Goal: Communication & Community: Answer question/provide support

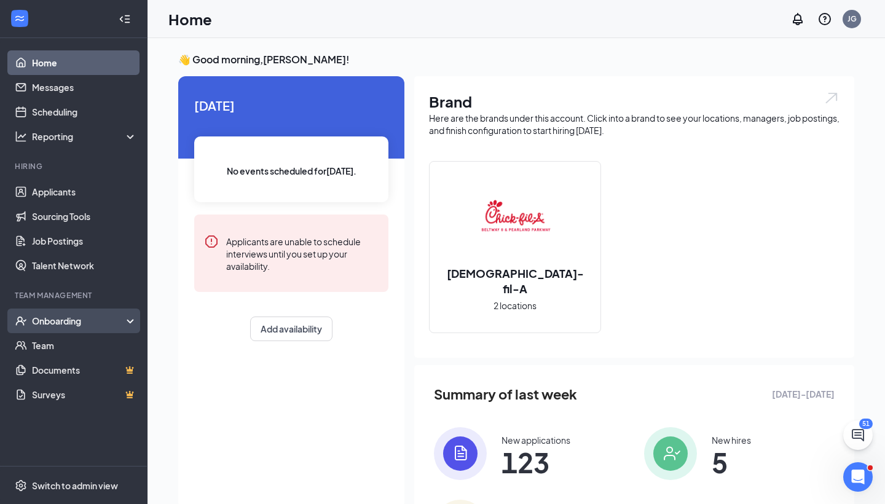
click at [50, 331] on div "Onboarding" at bounding box center [73, 320] width 147 height 25
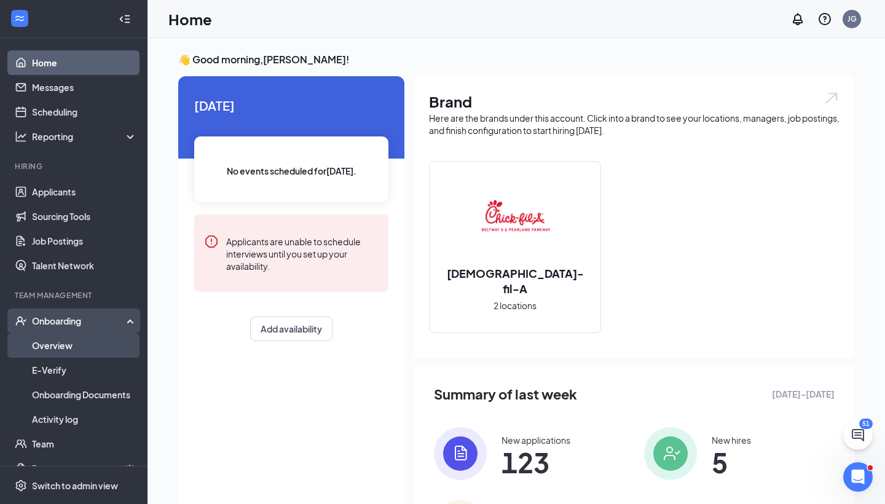
click at [58, 345] on link "Overview" at bounding box center [84, 345] width 105 height 25
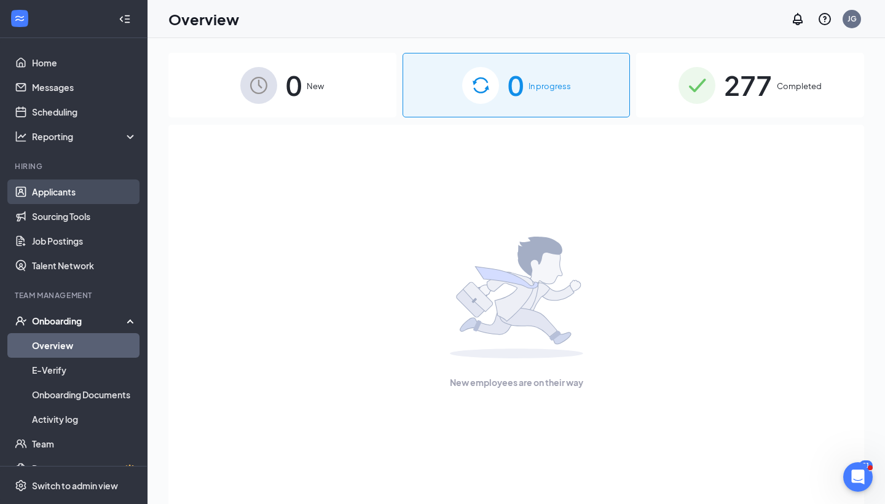
click at [61, 194] on link "Applicants" at bounding box center [84, 191] width 105 height 25
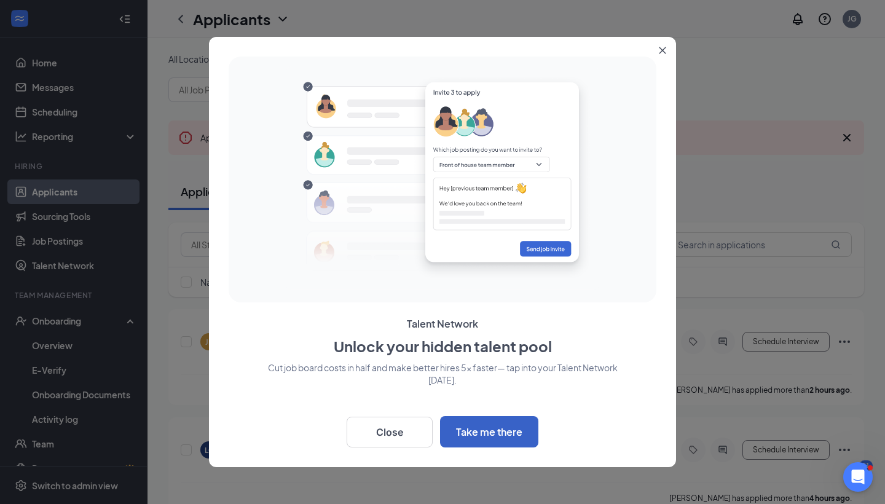
click at [488, 427] on button "Take me there" at bounding box center [489, 431] width 98 height 31
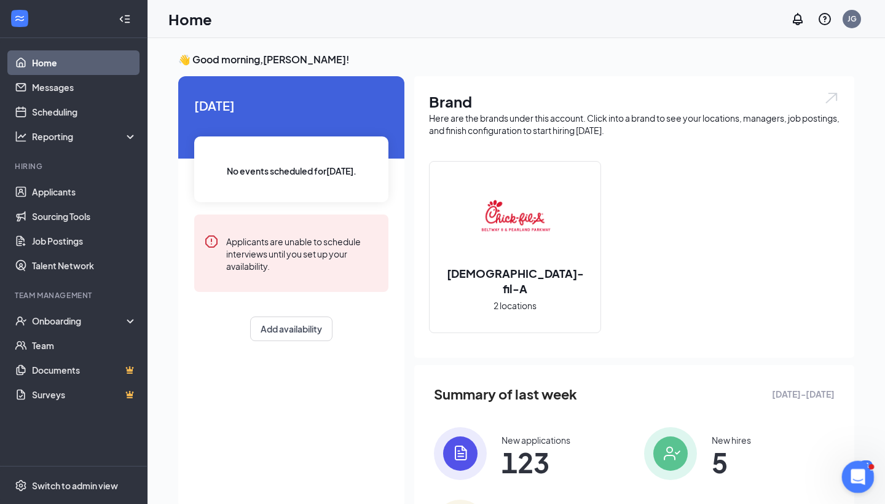
click at [847, 472] on div "Open Intercom Messenger" at bounding box center [856, 475] width 41 height 41
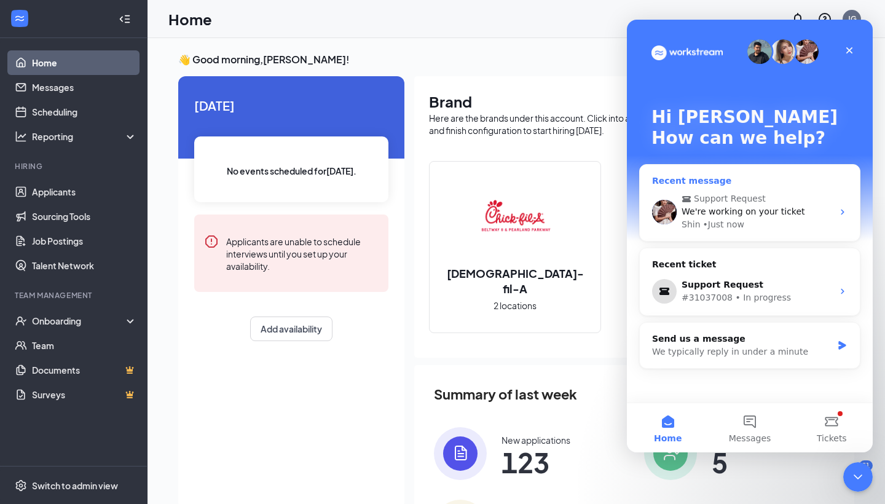
click at [739, 233] on div "Support Request We're working on your ticket Shin • Just now" at bounding box center [750, 211] width 220 height 58
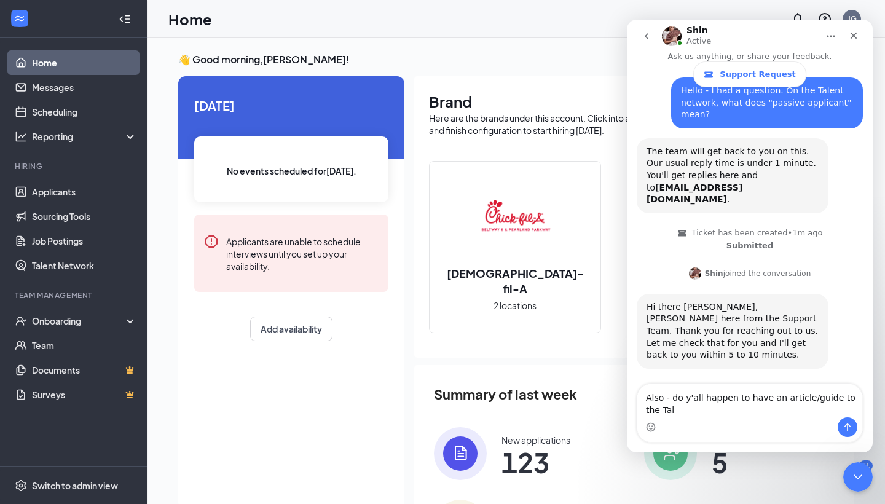
scroll to position [60, 0]
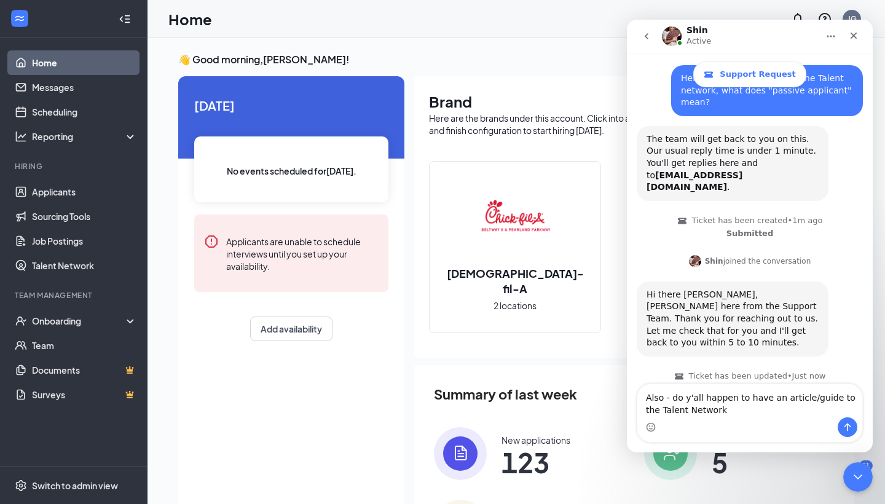
type textarea "Also - do y'all happen to have an article/guide to the Talent Network?"
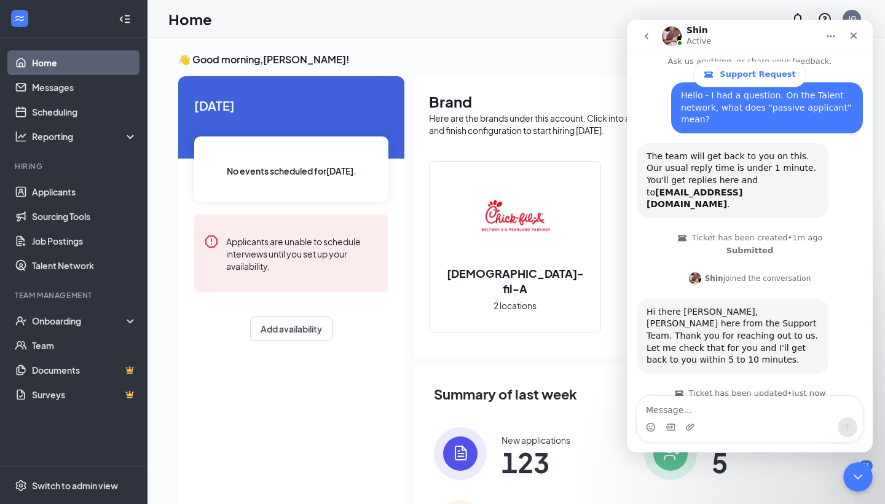
scroll to position [95, 0]
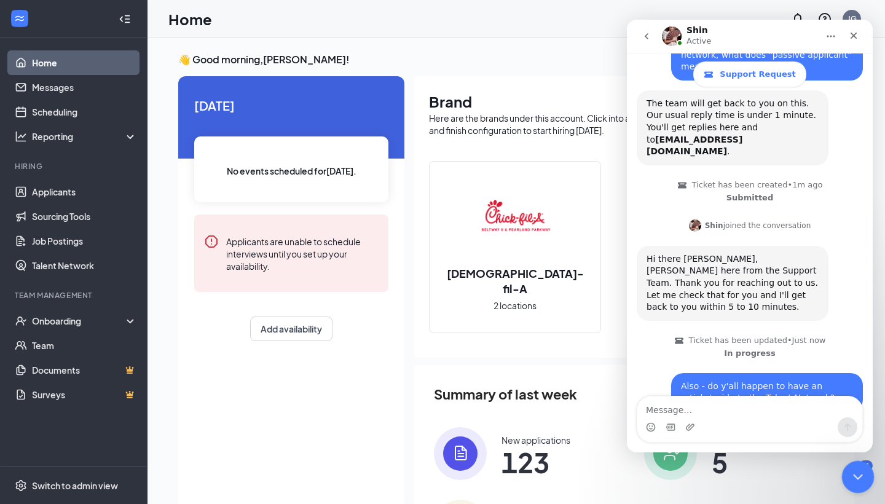
click at [861, 471] on icon "Close Intercom Messenger" at bounding box center [856, 475] width 15 height 15
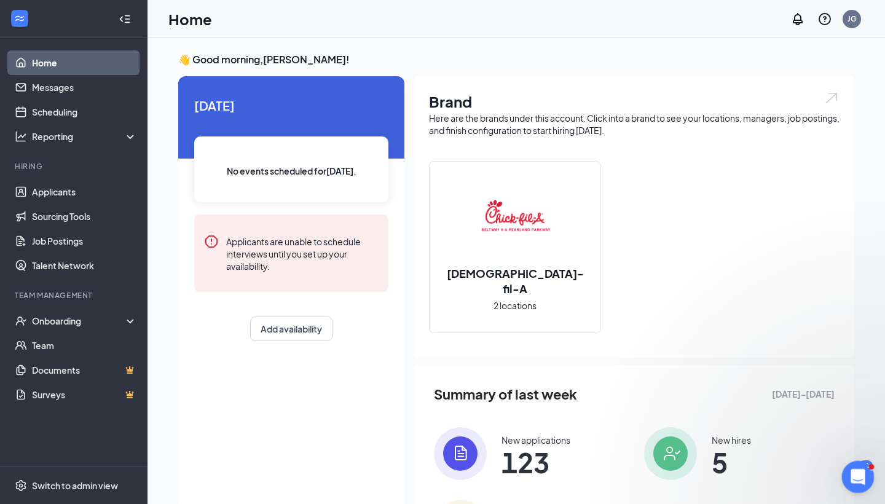
scroll to position [0, 0]
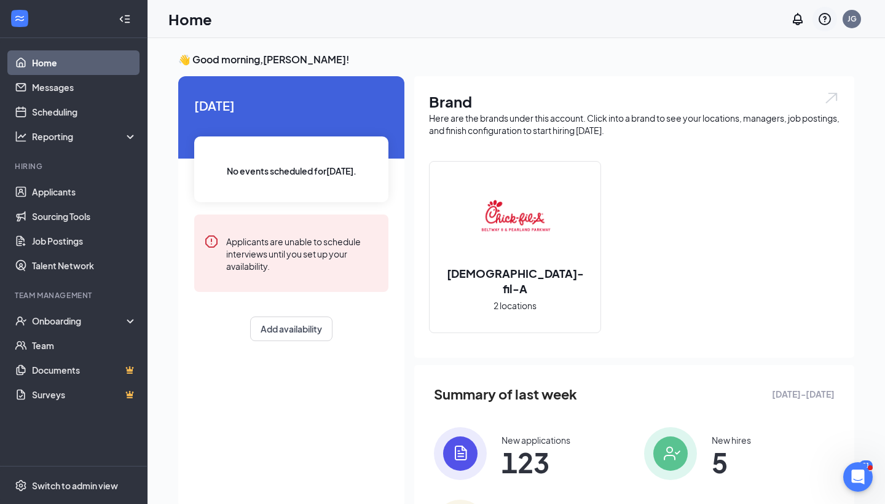
click at [823, 26] on icon "QuestionInfo" at bounding box center [824, 19] width 15 height 15
click at [740, 87] on link "Help center" at bounding box center [763, 84] width 133 height 12
click at [859, 492] on body "Home Messages Scheduling Reporting Hiring Applicants Sourcing Tools Job Posting…" at bounding box center [442, 252] width 885 height 504
click at [857, 485] on div "Open Intercom Messenger" at bounding box center [856, 475] width 41 height 41
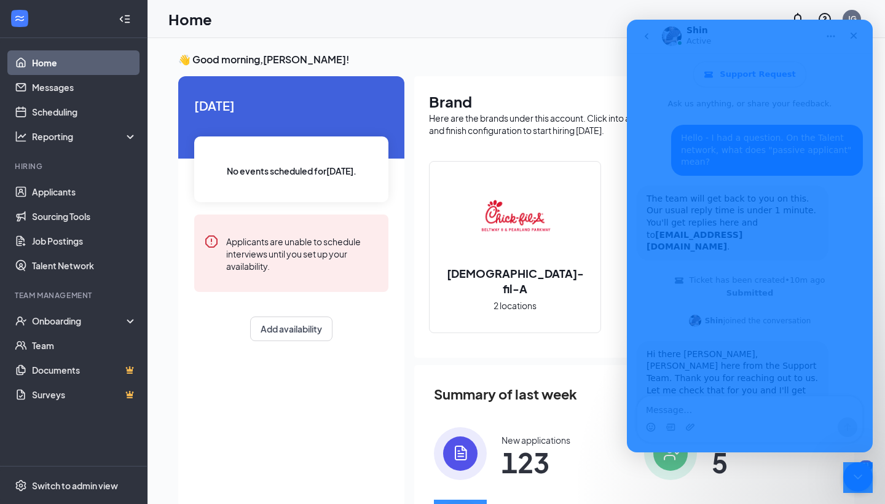
scroll to position [243, 0]
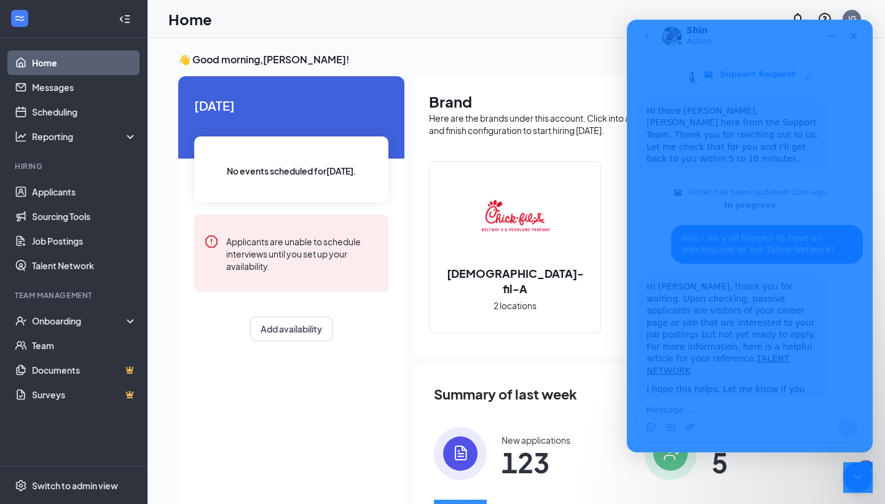
click at [717, 403] on textarea "Message…" at bounding box center [749, 406] width 225 height 21
type textarea "Awesome, thank you so much!"
click at [847, 425] on icon "Send a message…" at bounding box center [847, 427] width 7 height 8
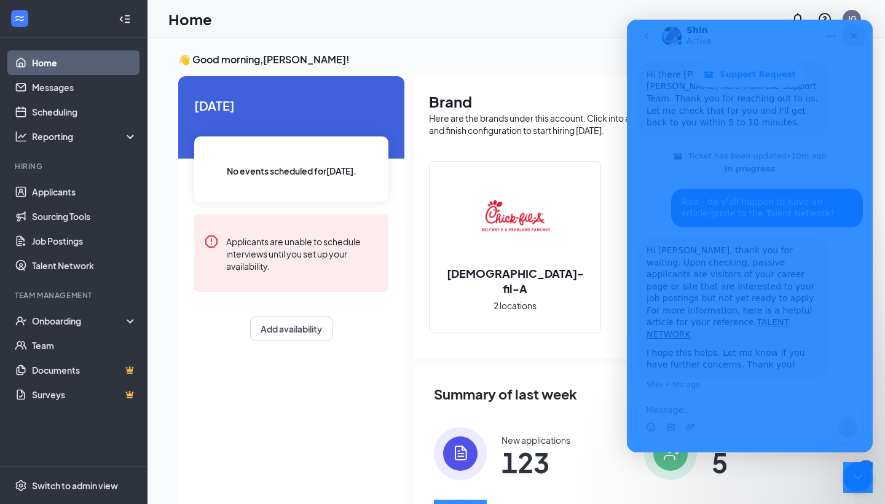
click at [853, 39] on icon "Close" at bounding box center [854, 36] width 10 height 10
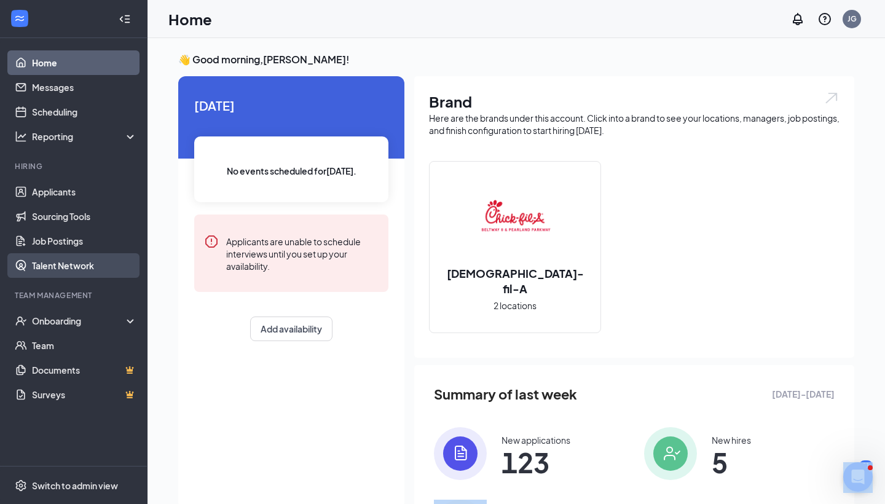
click at [74, 264] on link "Talent Network" at bounding box center [84, 265] width 105 height 25
